Goal: Check status: Check status

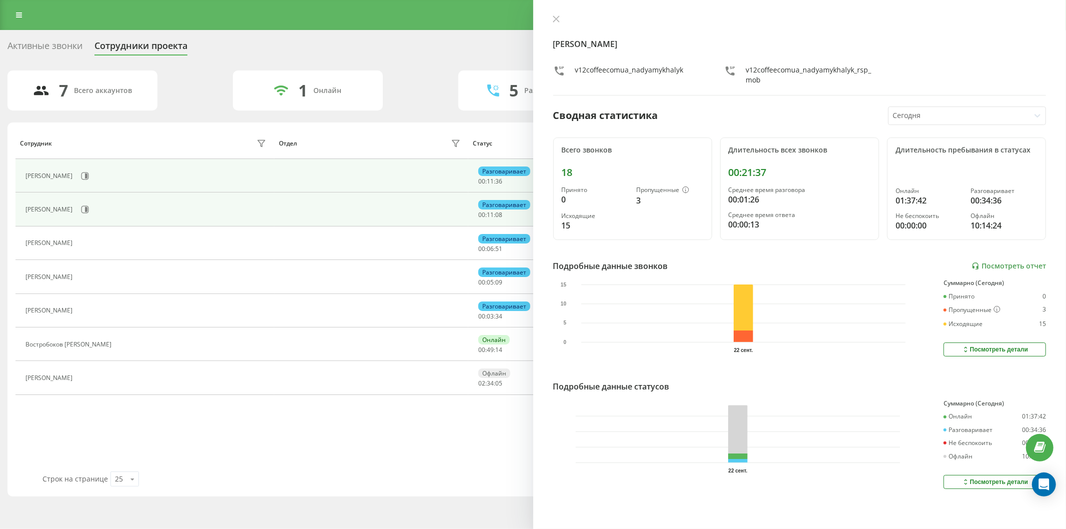
click at [126, 187] on td "[PERSON_NAME]" at bounding box center [144, 175] width 259 height 33
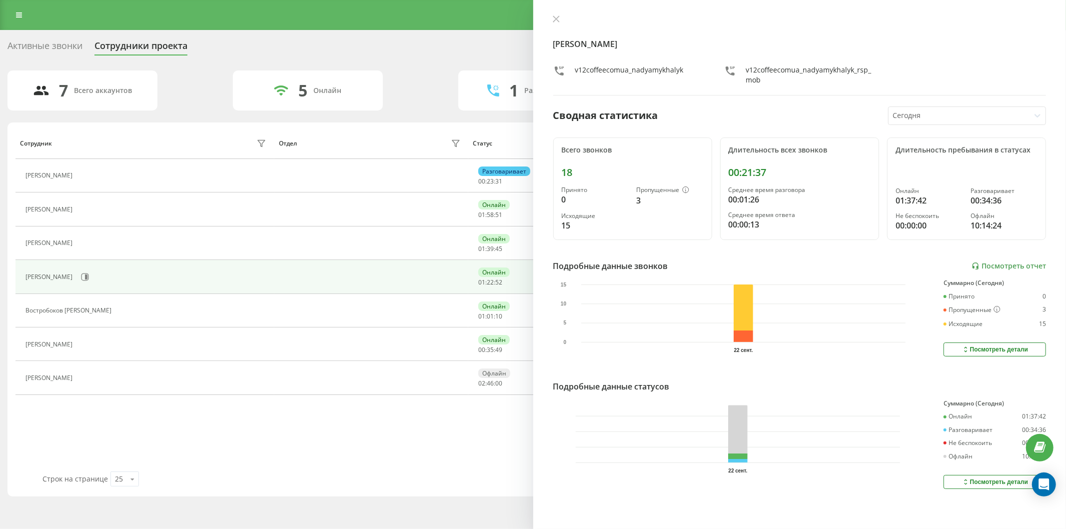
click at [89, 240] on button at bounding box center [83, 244] width 12 height 14
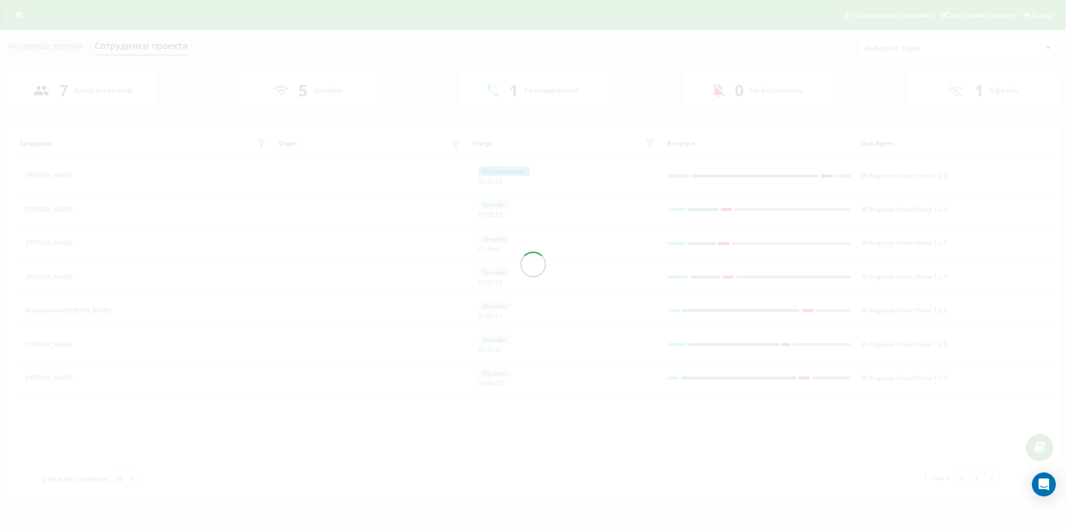
click at [108, 276] on div at bounding box center [533, 264] width 1066 height 529
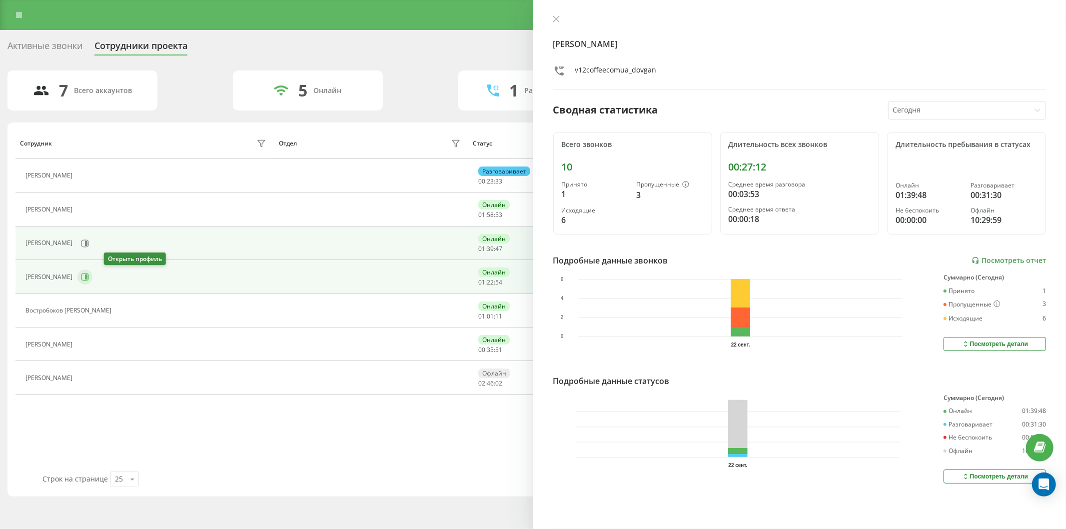
click at [89, 276] on icon at bounding box center [85, 277] width 8 height 8
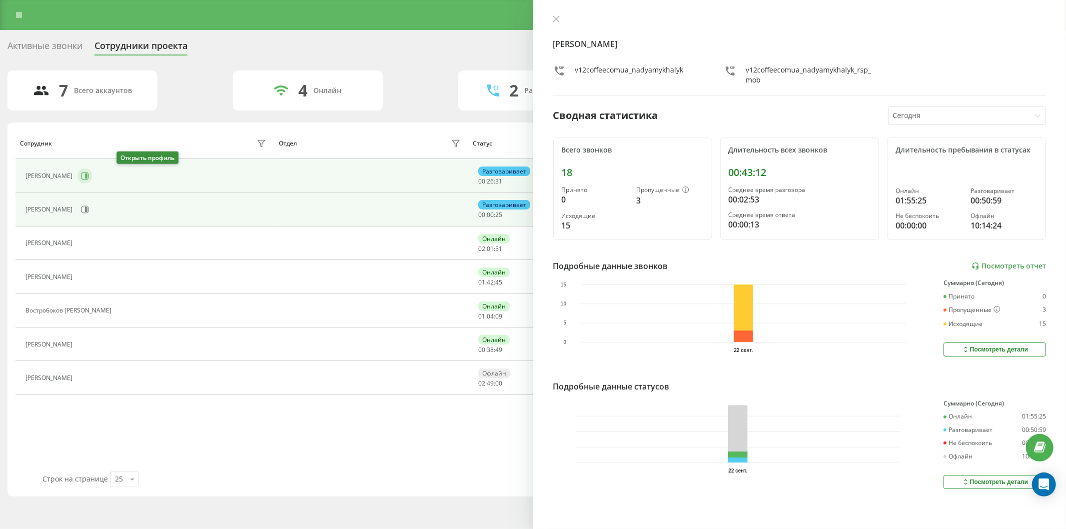
click at [89, 178] on icon at bounding box center [85, 176] width 8 height 8
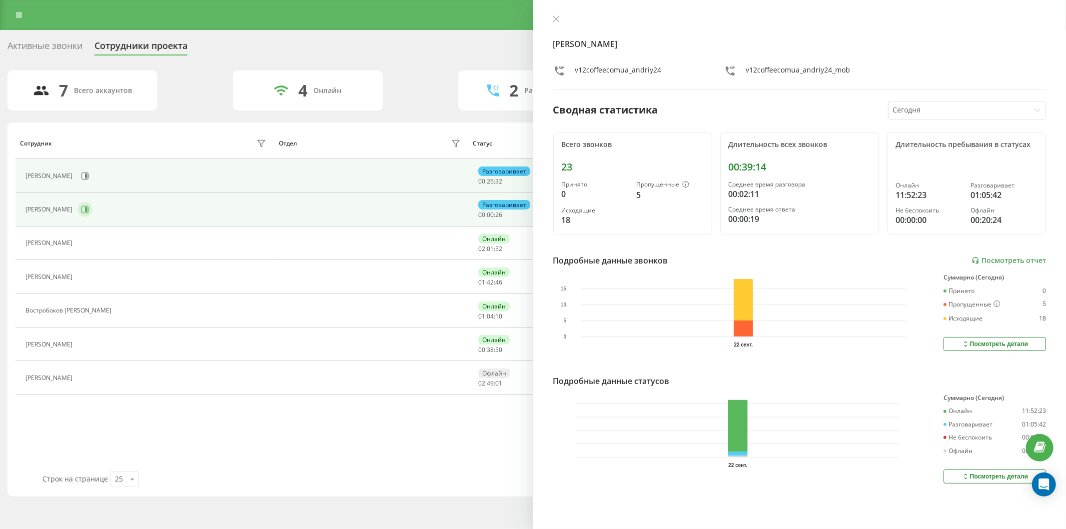
click at [89, 213] on icon at bounding box center [85, 209] width 8 height 8
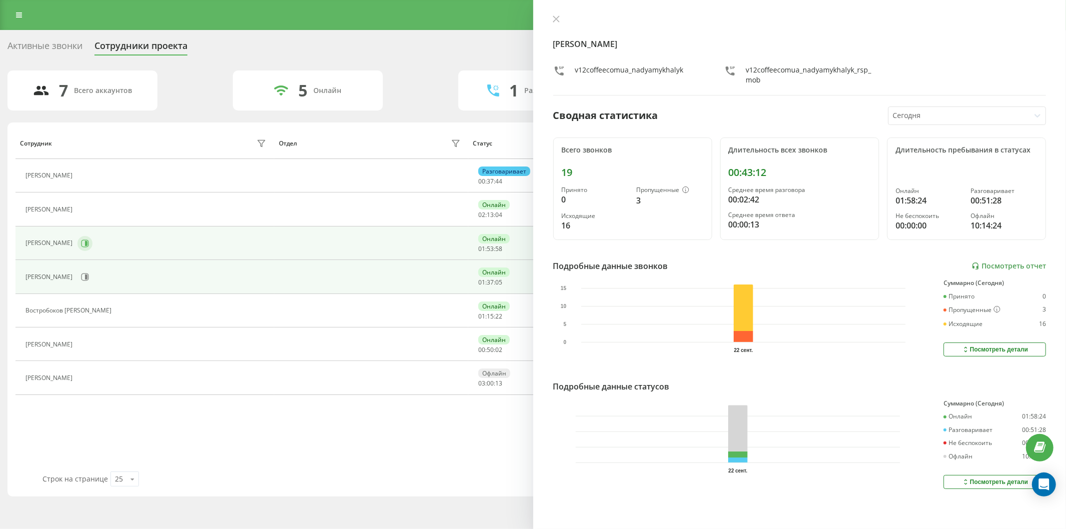
click at [92, 247] on button at bounding box center [84, 243] width 15 height 15
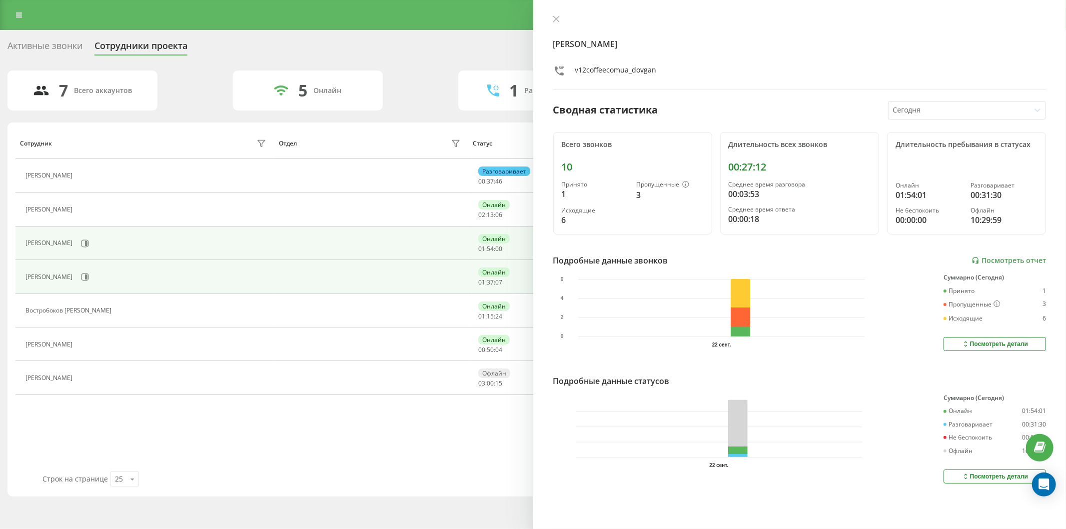
click at [92, 276] on button at bounding box center [84, 276] width 15 height 15
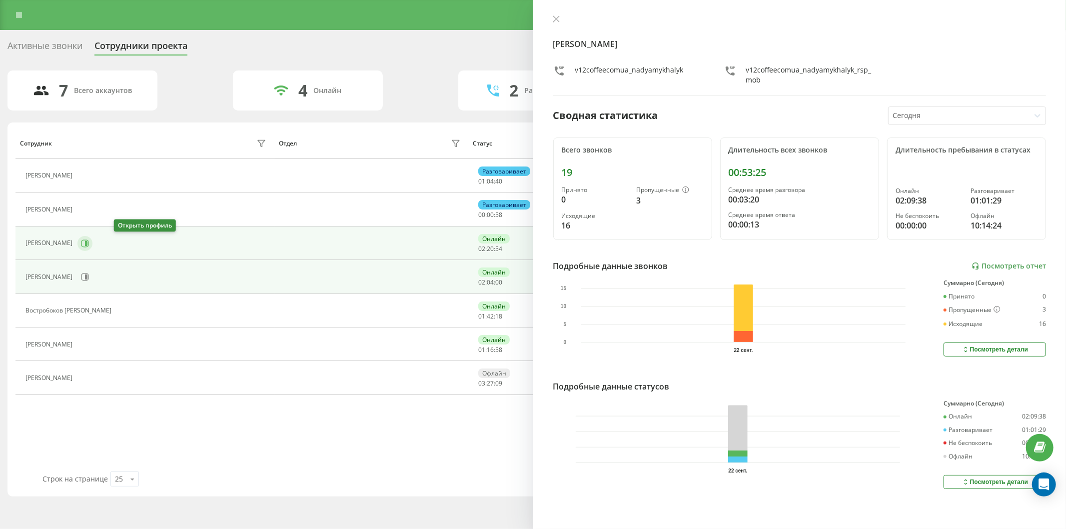
click at [87, 243] on icon at bounding box center [86, 242] width 2 height 5
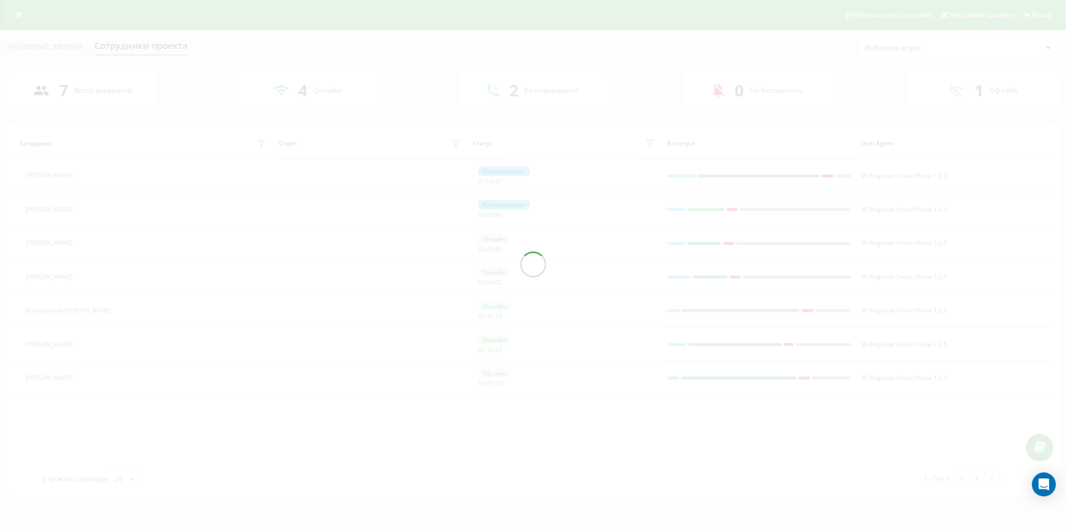
click at [110, 279] on div "Активные звонки Сотрудники проекта Выберите отдел 7 Всего аккаунтов 4 Онлайн 2 …" at bounding box center [532, 266] width 1051 height 459
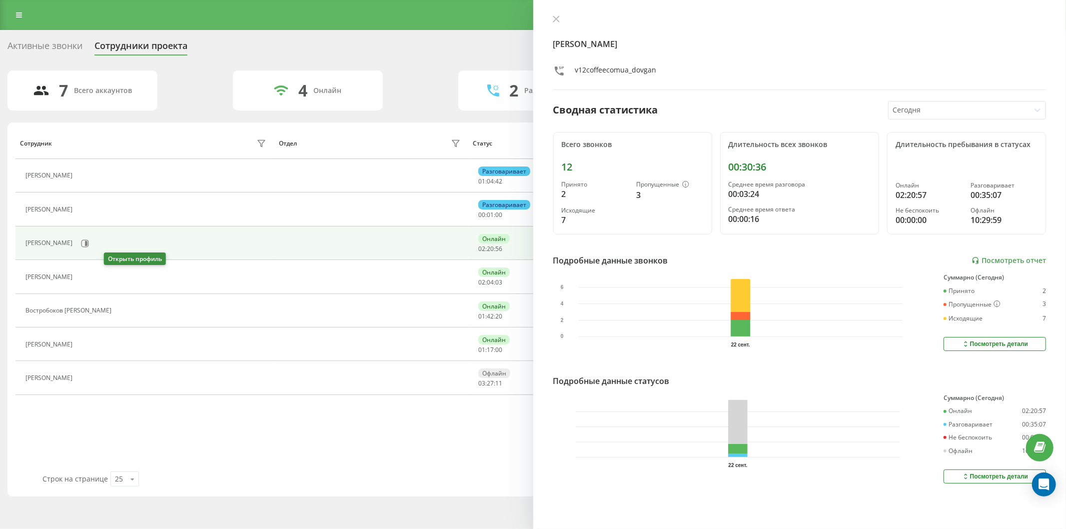
click at [87, 279] on icon at bounding box center [83, 277] width 8 height 8
